Goal: Task Accomplishment & Management: Manage account settings

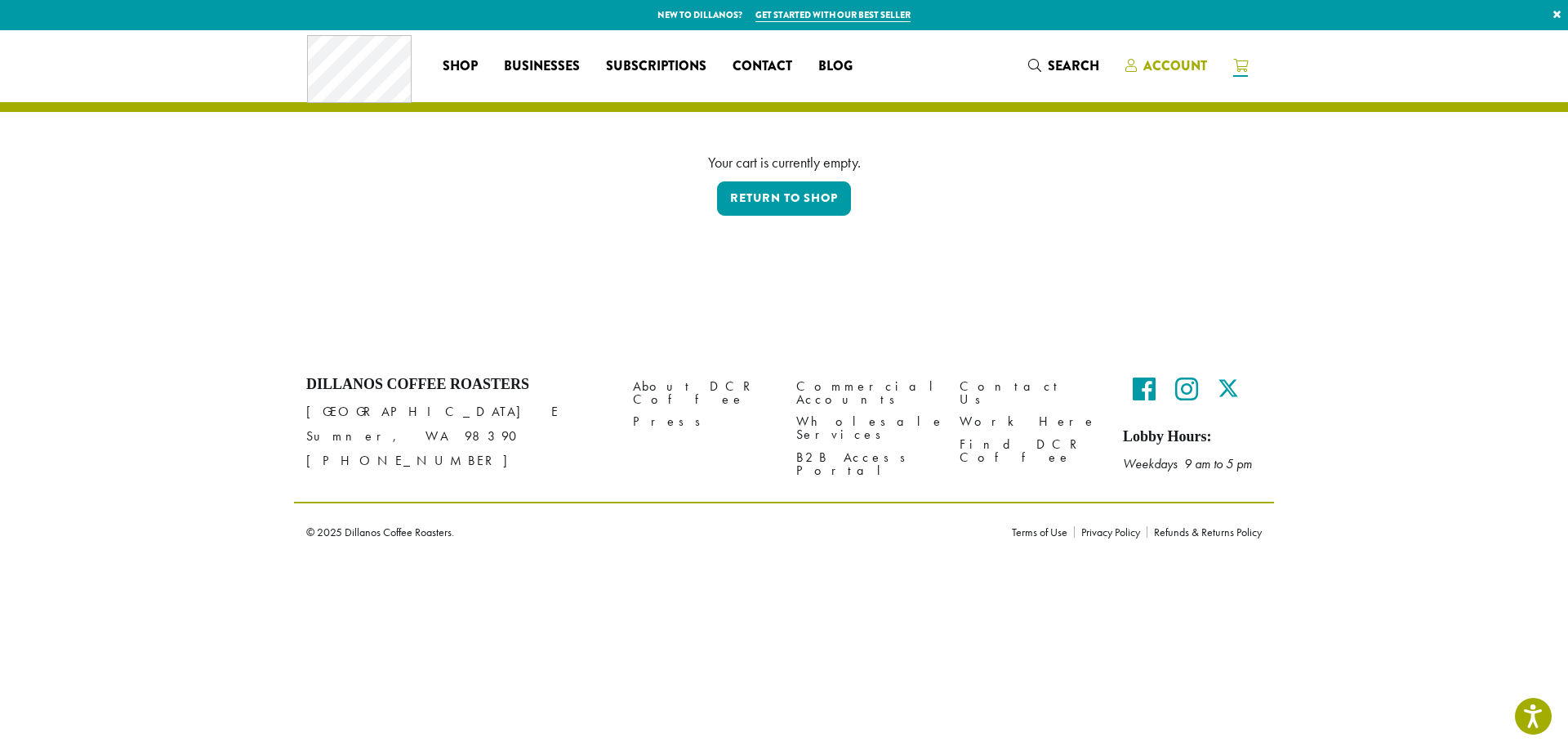
click at [1170, 63] on span "Account" at bounding box center [1175, 66] width 63 height 19
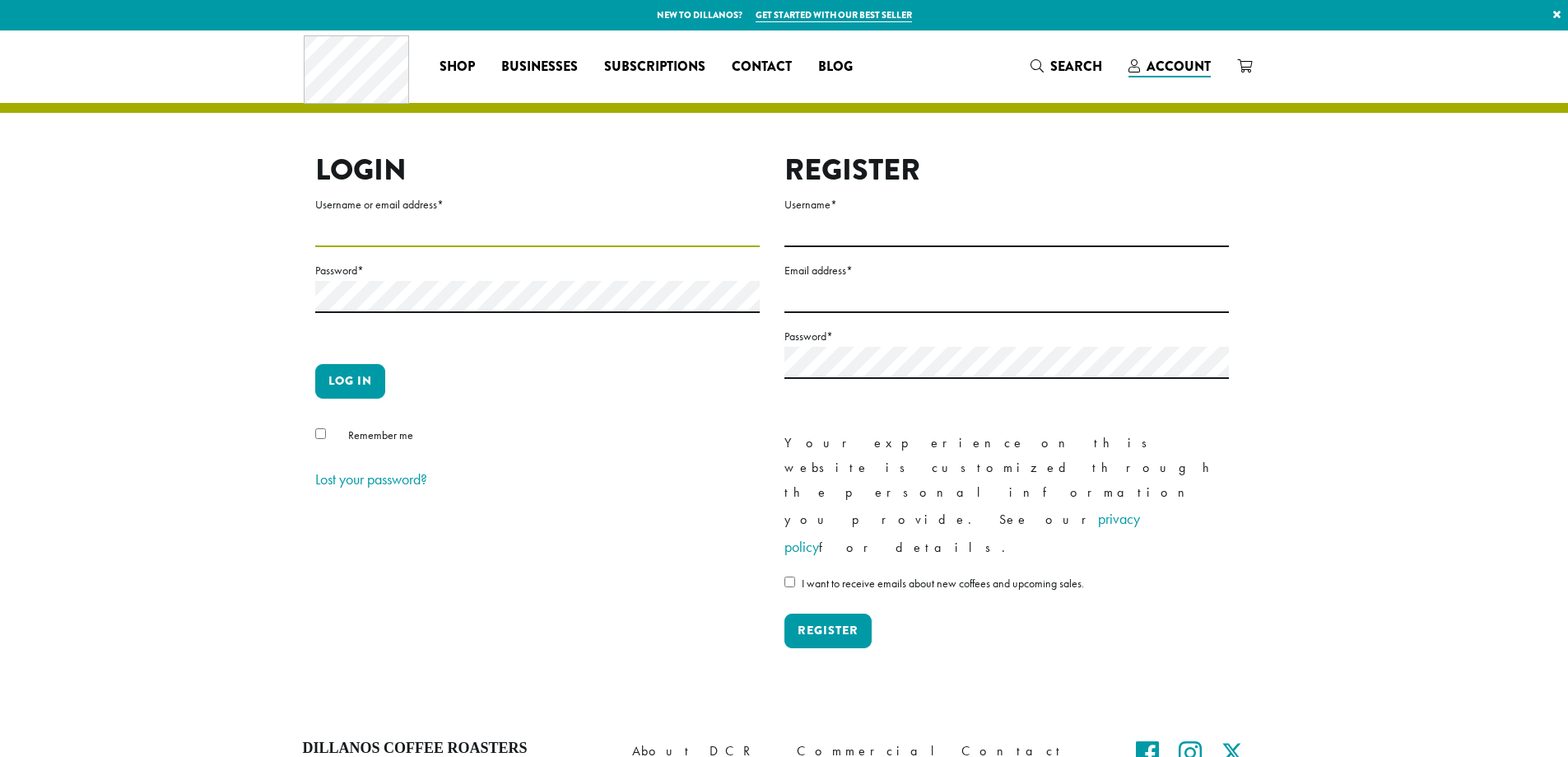
click at [410, 226] on input "Username or email address *" at bounding box center [537, 230] width 444 height 32
click at [366, 237] on input "Username or email address *" at bounding box center [537, 230] width 444 height 32
click at [1479, 190] on section "Login Username or email address * Password * Log in Remember me Lost your passw…" at bounding box center [784, 372] width 1568 height 684
type input "**********"
click at [361, 383] on button "Log in" at bounding box center [350, 381] width 70 height 35
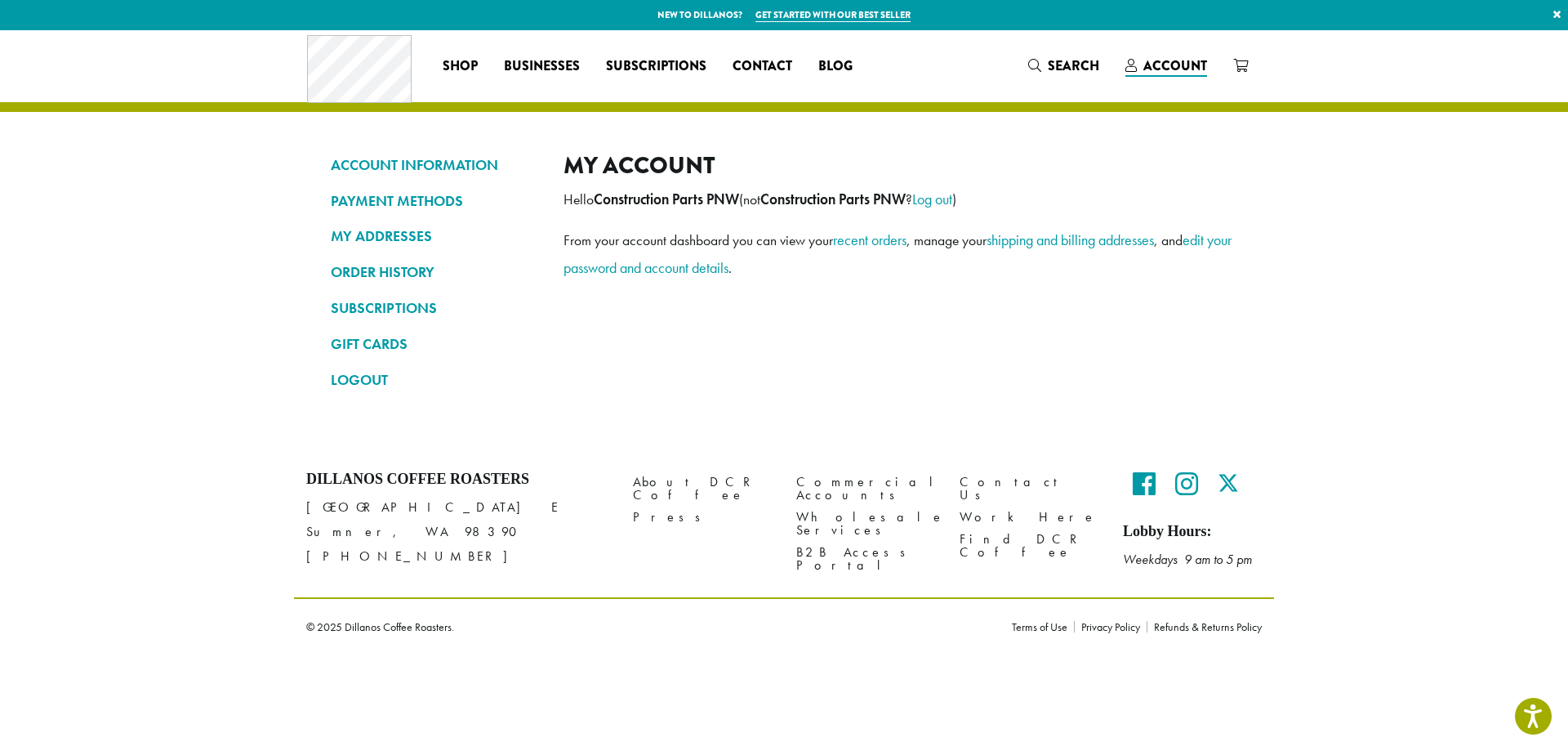
click at [670, 357] on div "My account Hello Construction Parts PNW (not Construction Parts PNW ? Log out )…" at bounding box center [901, 279] width 674 height 255
click at [407, 271] on link "ORDER HISTORY" at bounding box center [434, 272] width 208 height 28
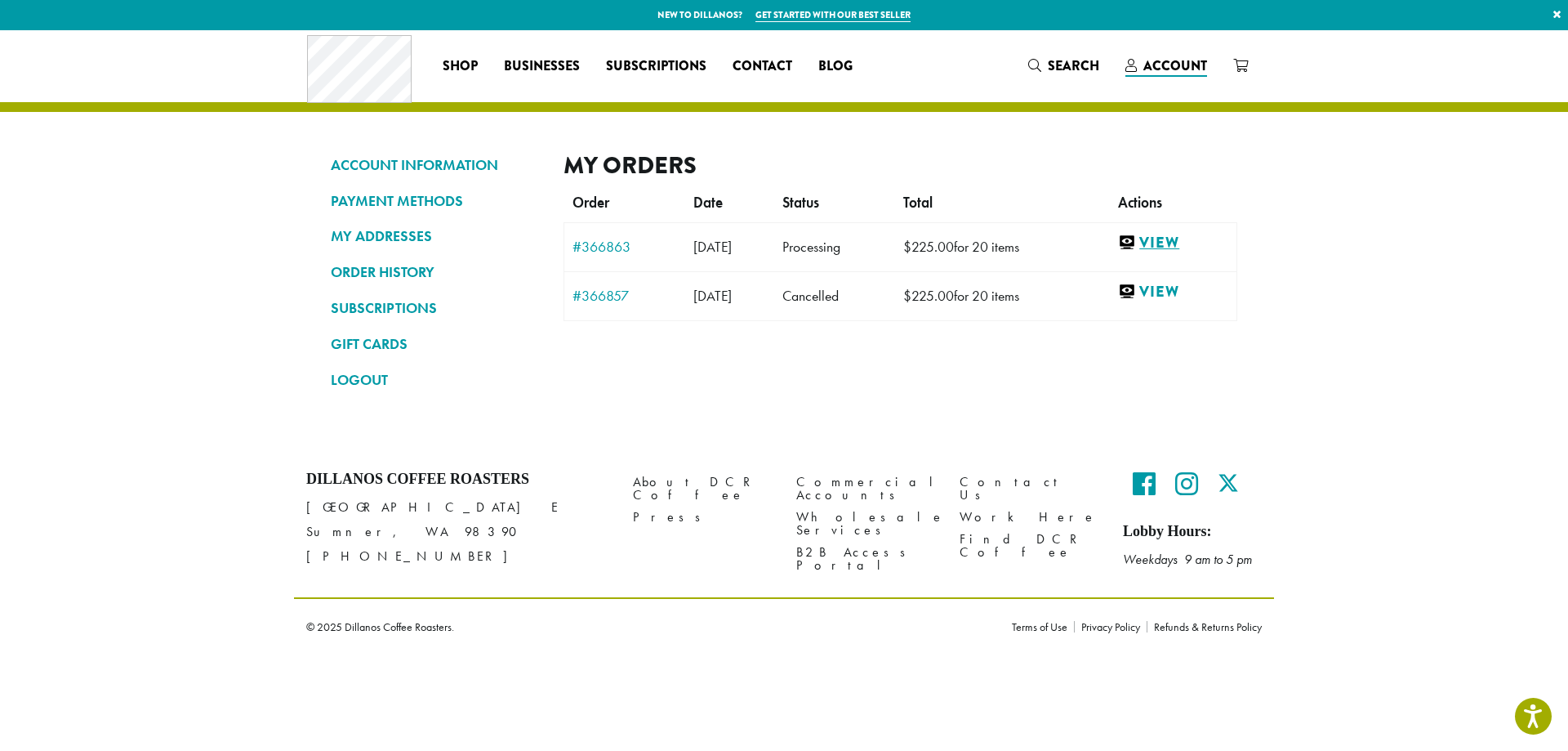
click at [1183, 236] on link "View" at bounding box center [1172, 242] width 110 height 20
